Goal: Transaction & Acquisition: Purchase product/service

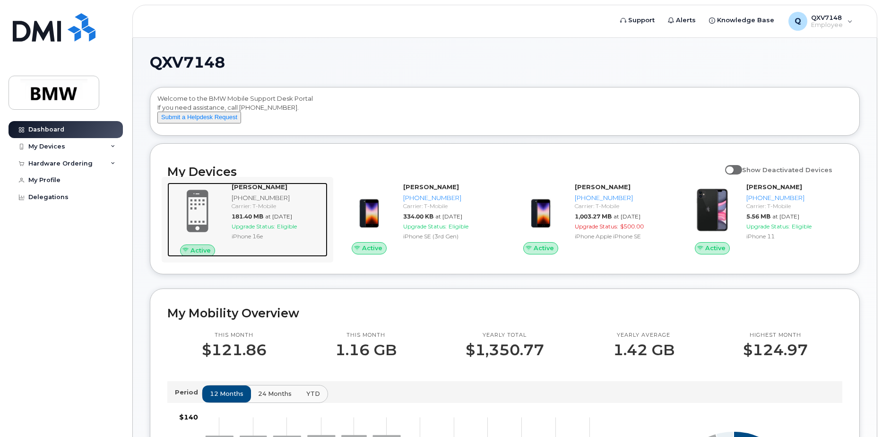
click at [279, 250] on div "[PERSON_NAME] [PHONE_NUMBER] Carrier: T-Mobile 181.40 MB at [DATE] Upgrade Stat…" at bounding box center [278, 219] width 100 height 74
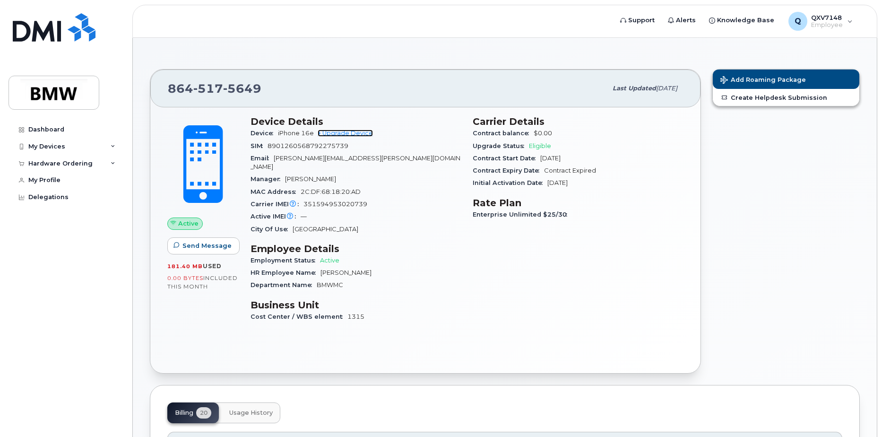
click at [355, 132] on link "+ Upgrade Device" at bounding box center [345, 132] width 55 height 7
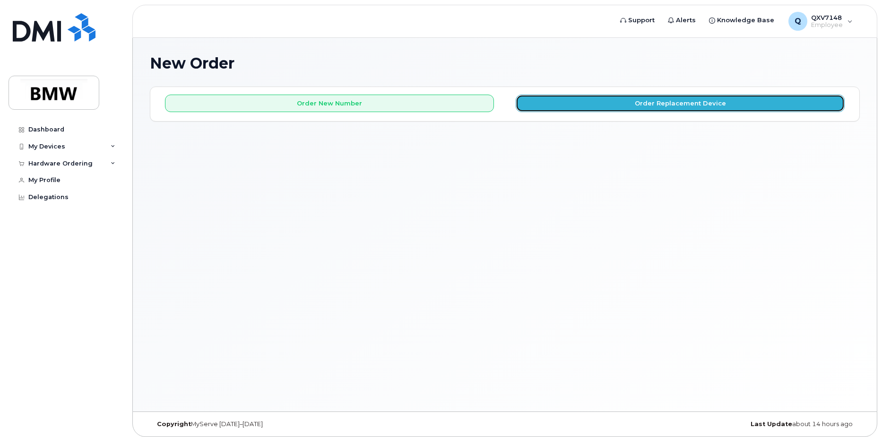
click at [674, 101] on button "Order Replacement Device" at bounding box center [679, 102] width 329 height 17
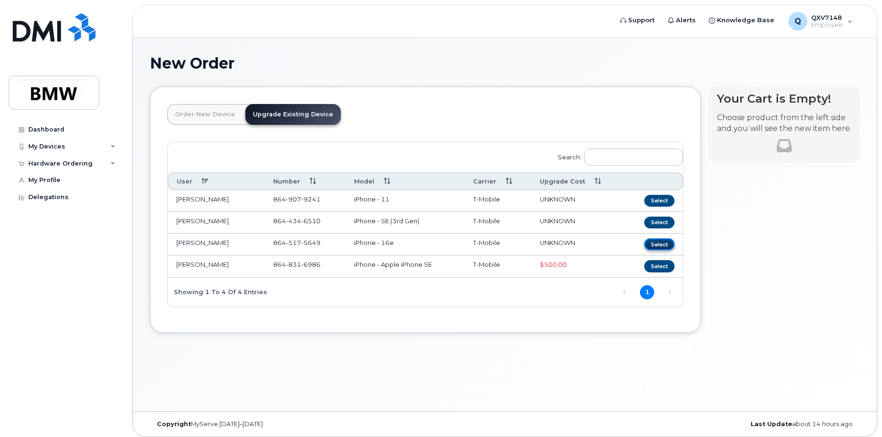
click at [670, 243] on button "Select" at bounding box center [659, 244] width 30 height 12
